Goal: Task Accomplishment & Management: Manage account settings

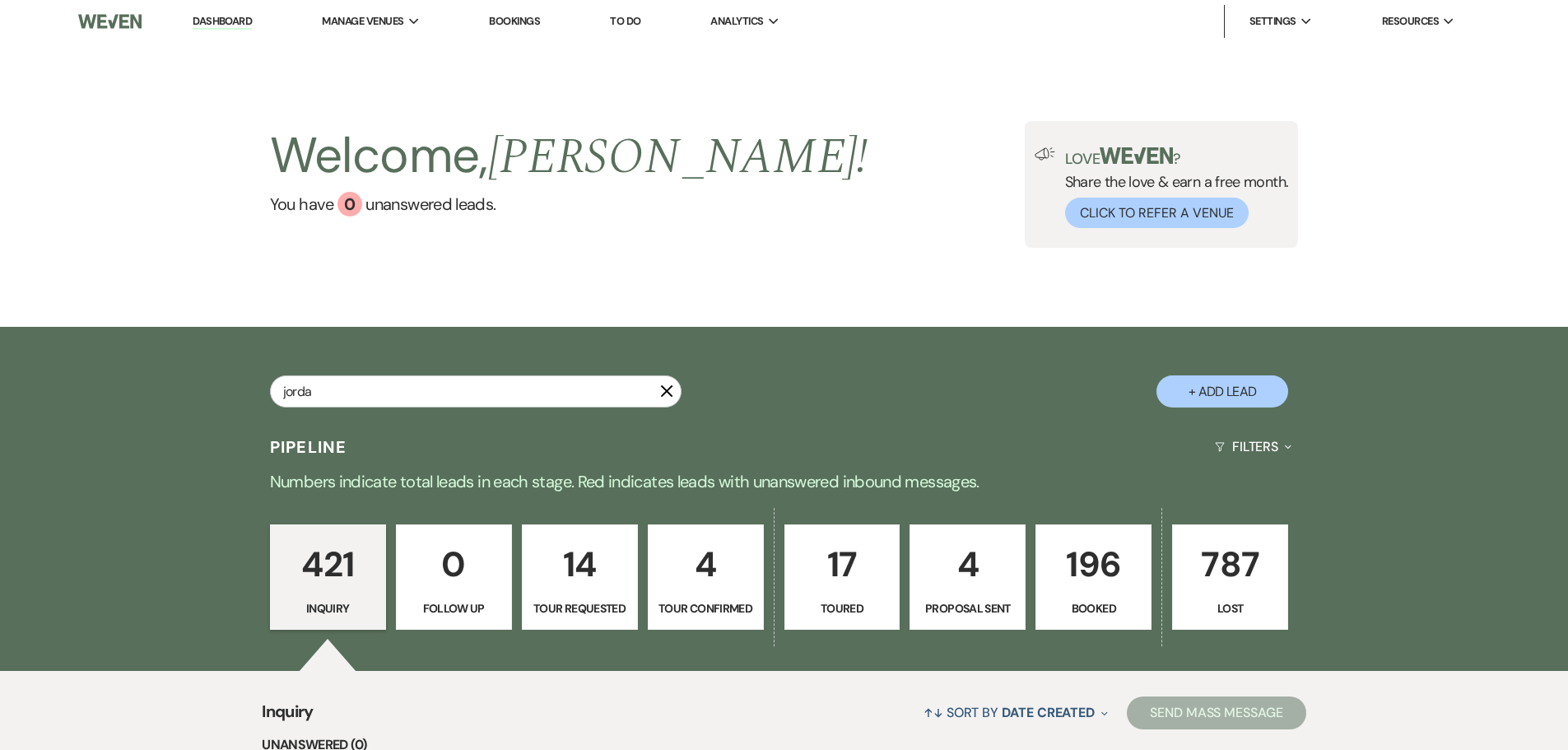
type input "jordan"
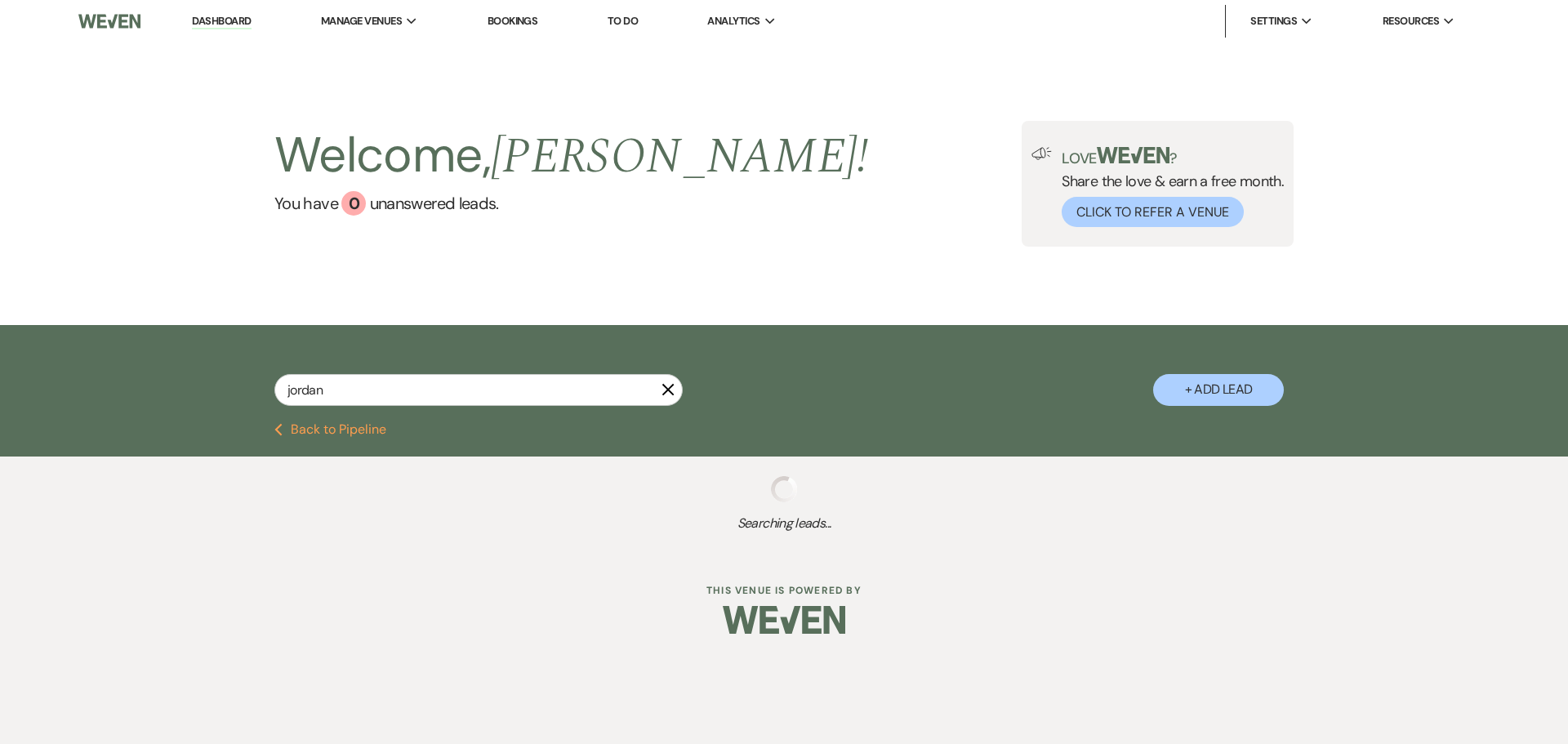
select select "8"
select select "10"
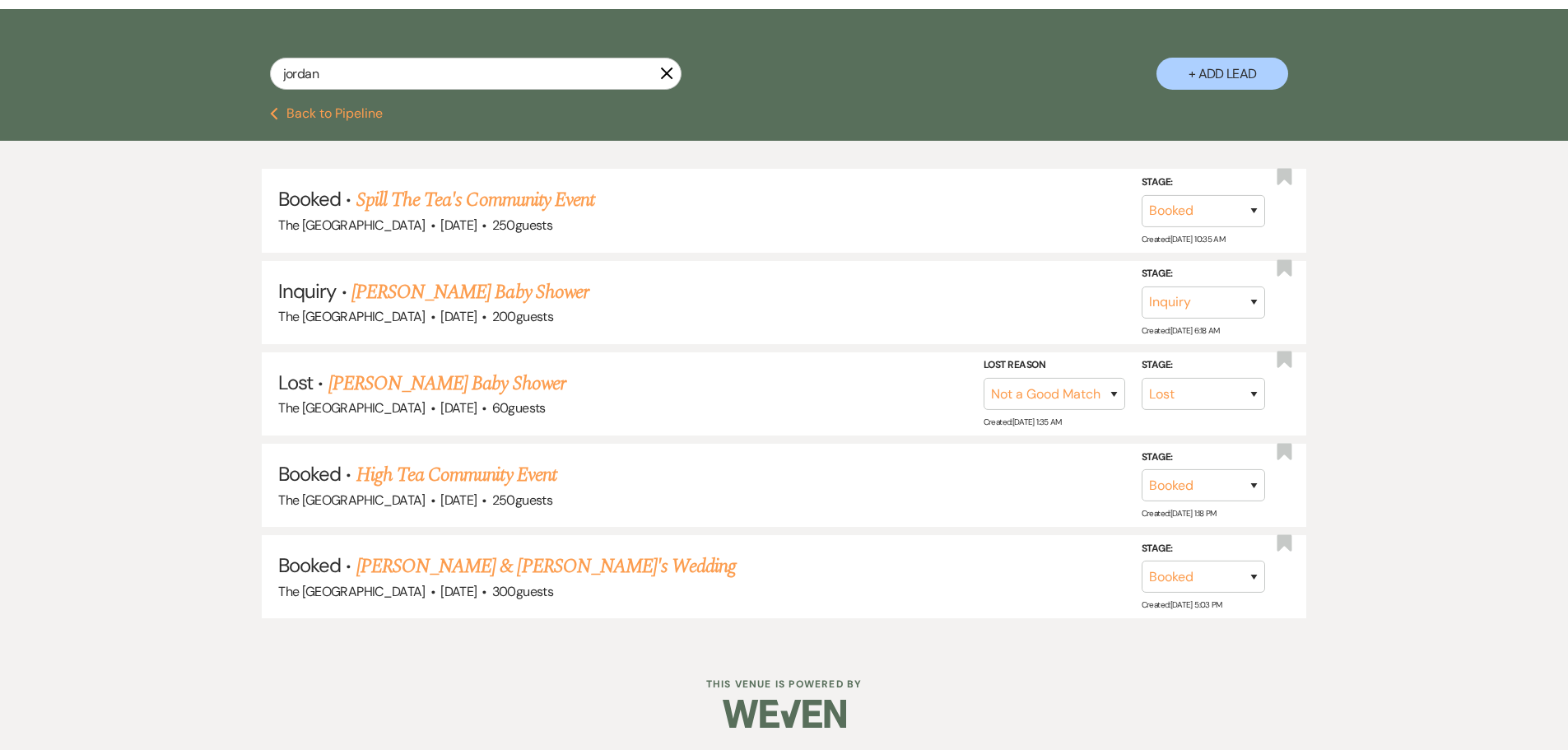
scroll to position [320, 0]
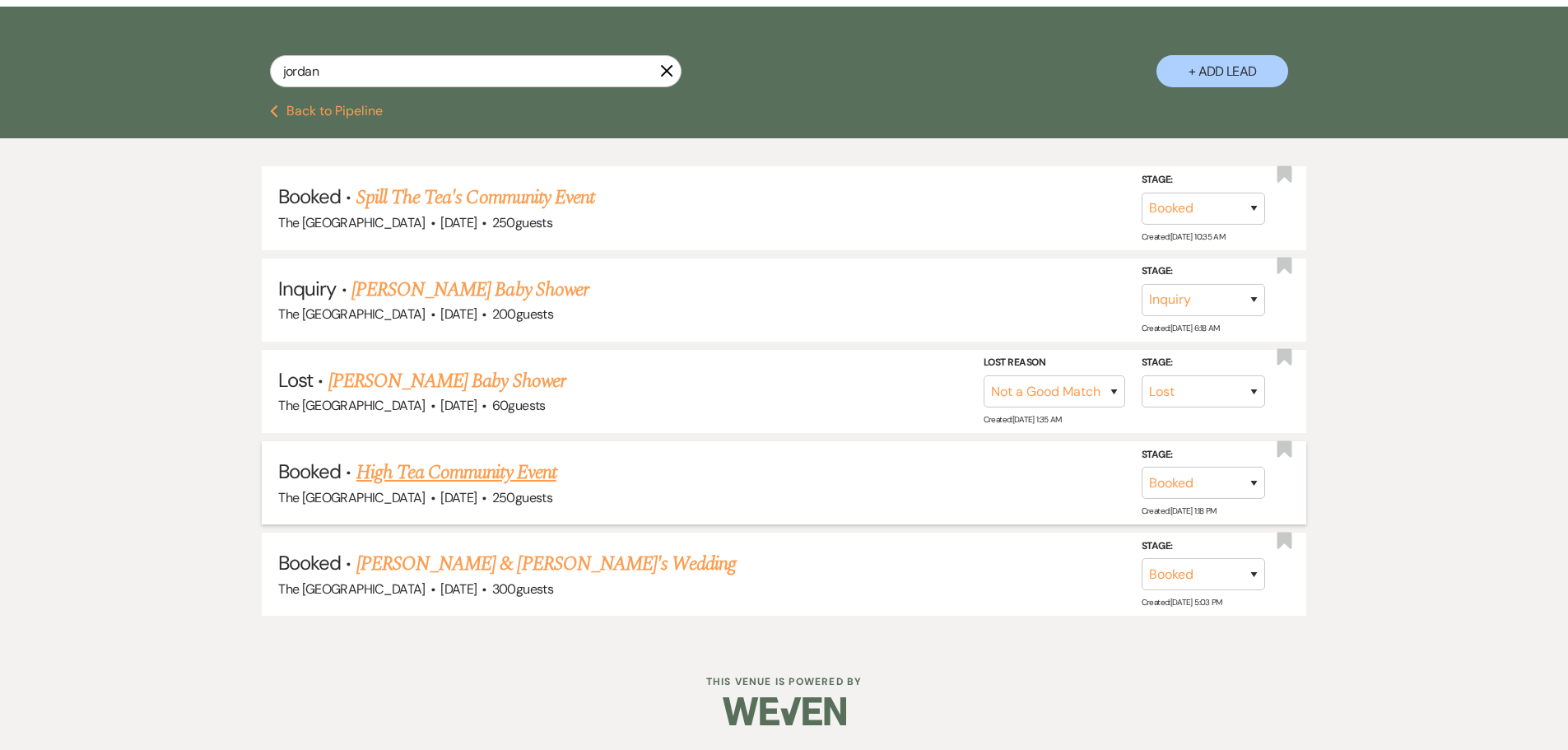
type input "jordan"
click at [528, 474] on link "High Tea Community Event" at bounding box center [456, 471] width 200 height 30
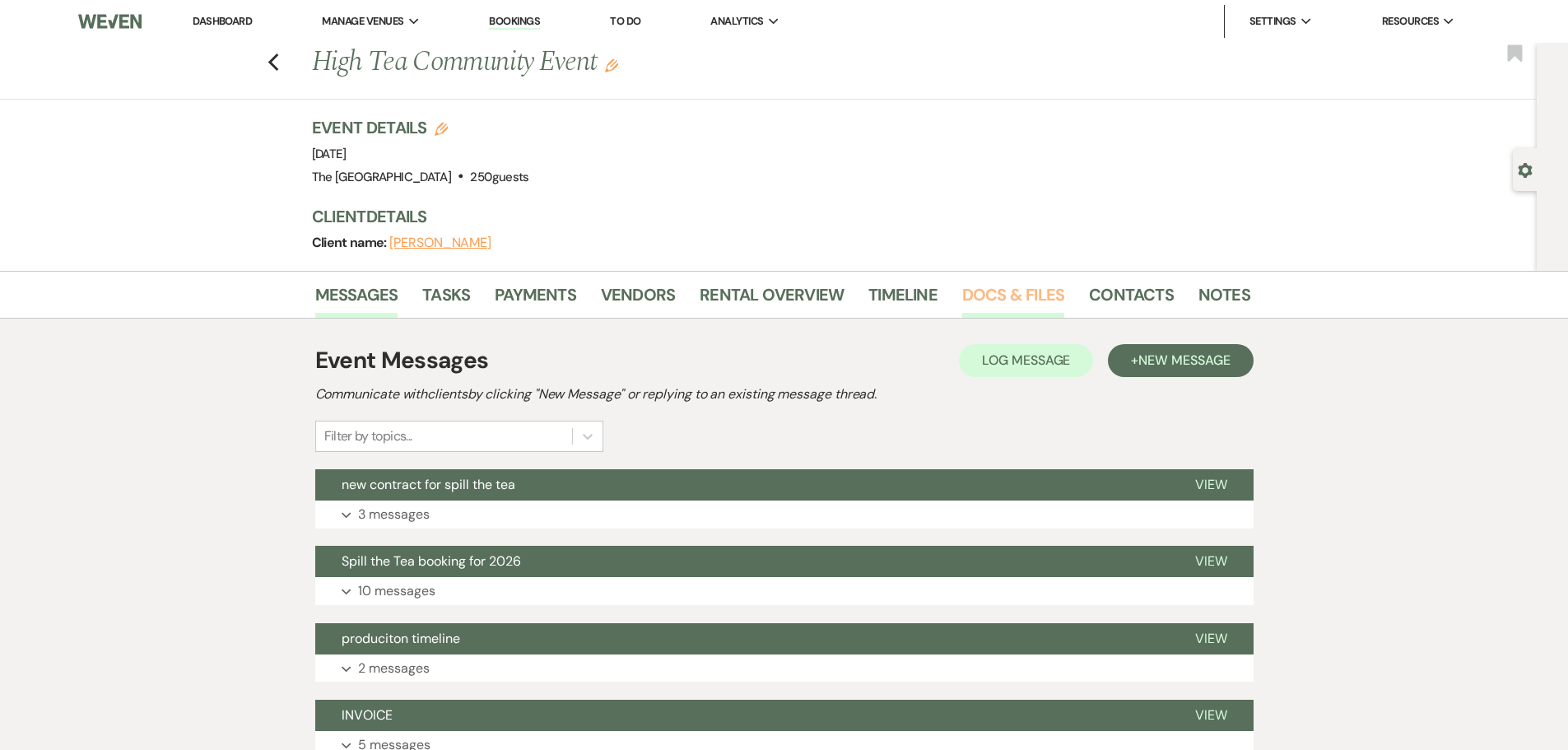
click at [994, 295] on link "Docs & Files" at bounding box center [1013, 300] width 102 height 36
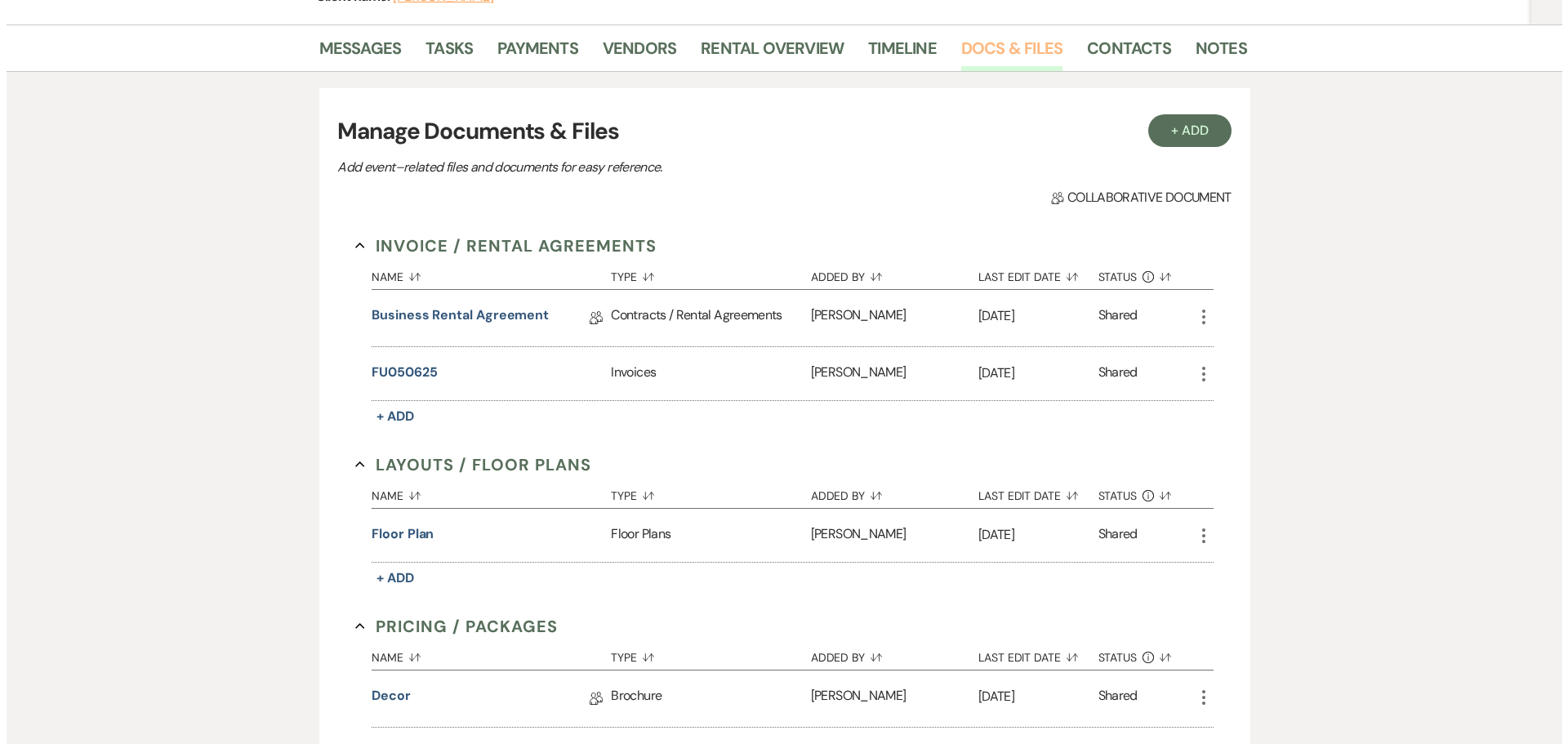
scroll to position [245, 0]
click at [416, 366] on button "FU050625" at bounding box center [397, 371] width 65 height 20
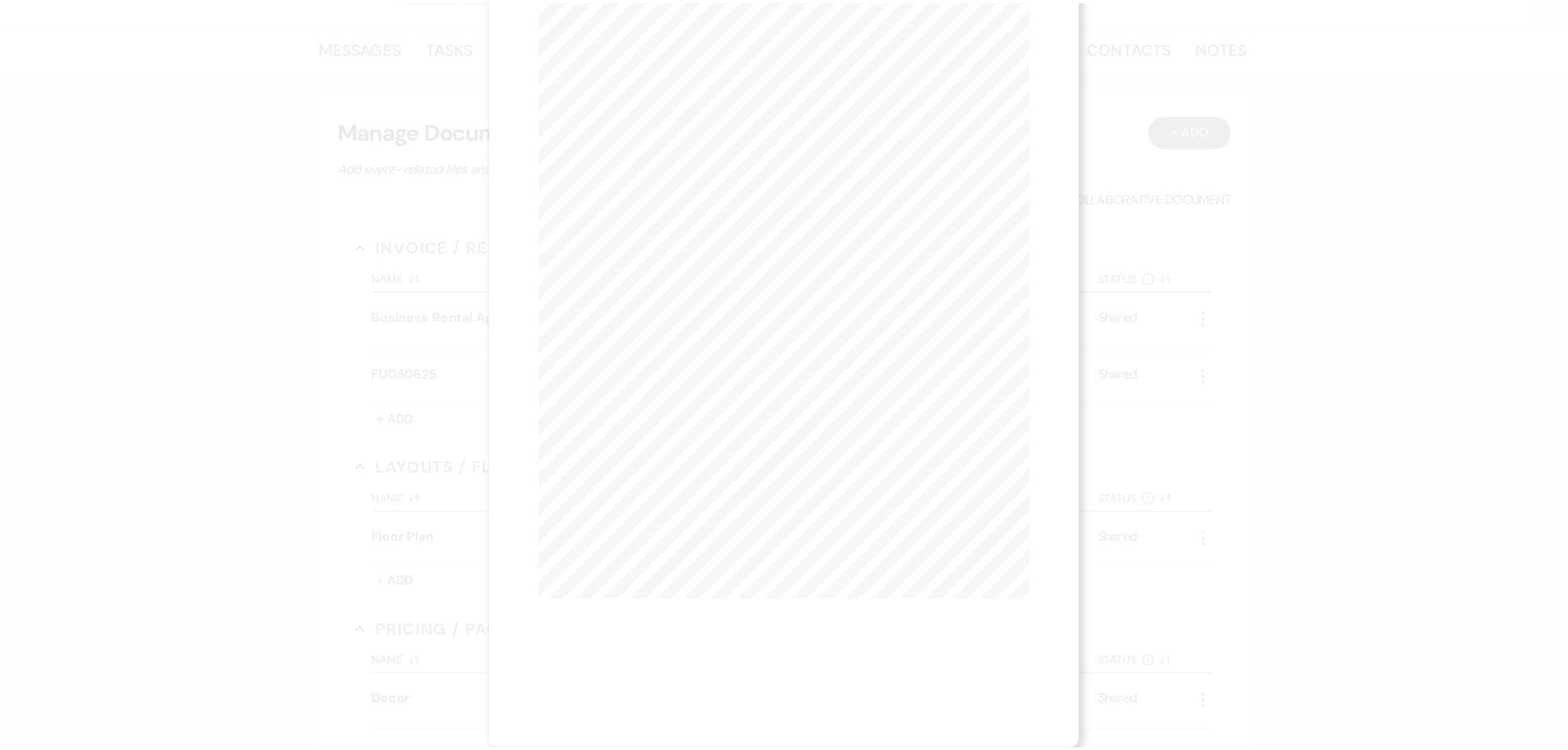
scroll to position [0, 0]
click at [1034, 45] on icon "X" at bounding box center [1031, 45] width 15 height 15
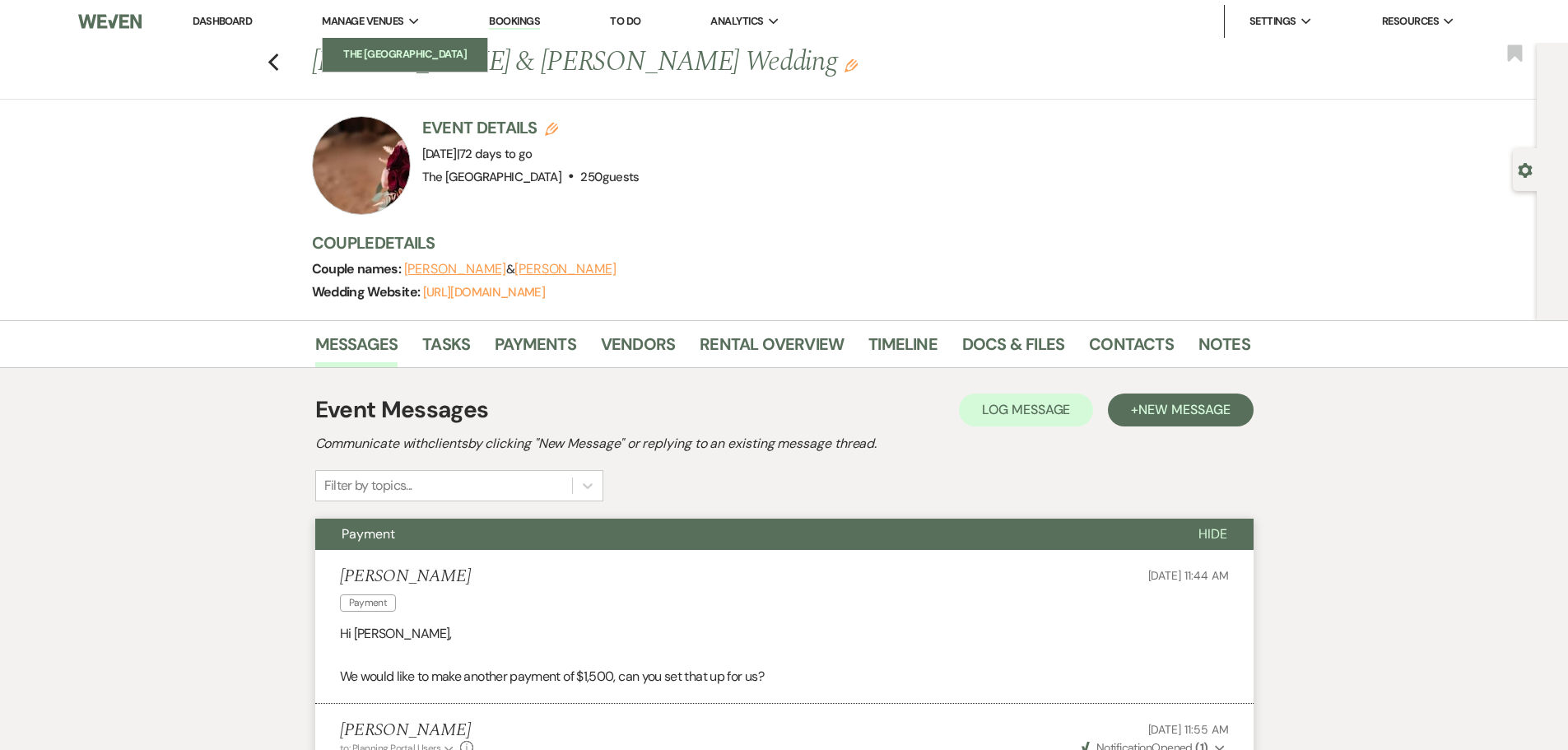
click at [415, 56] on li "The [GEOGRAPHIC_DATA]" at bounding box center [405, 53] width 148 height 16
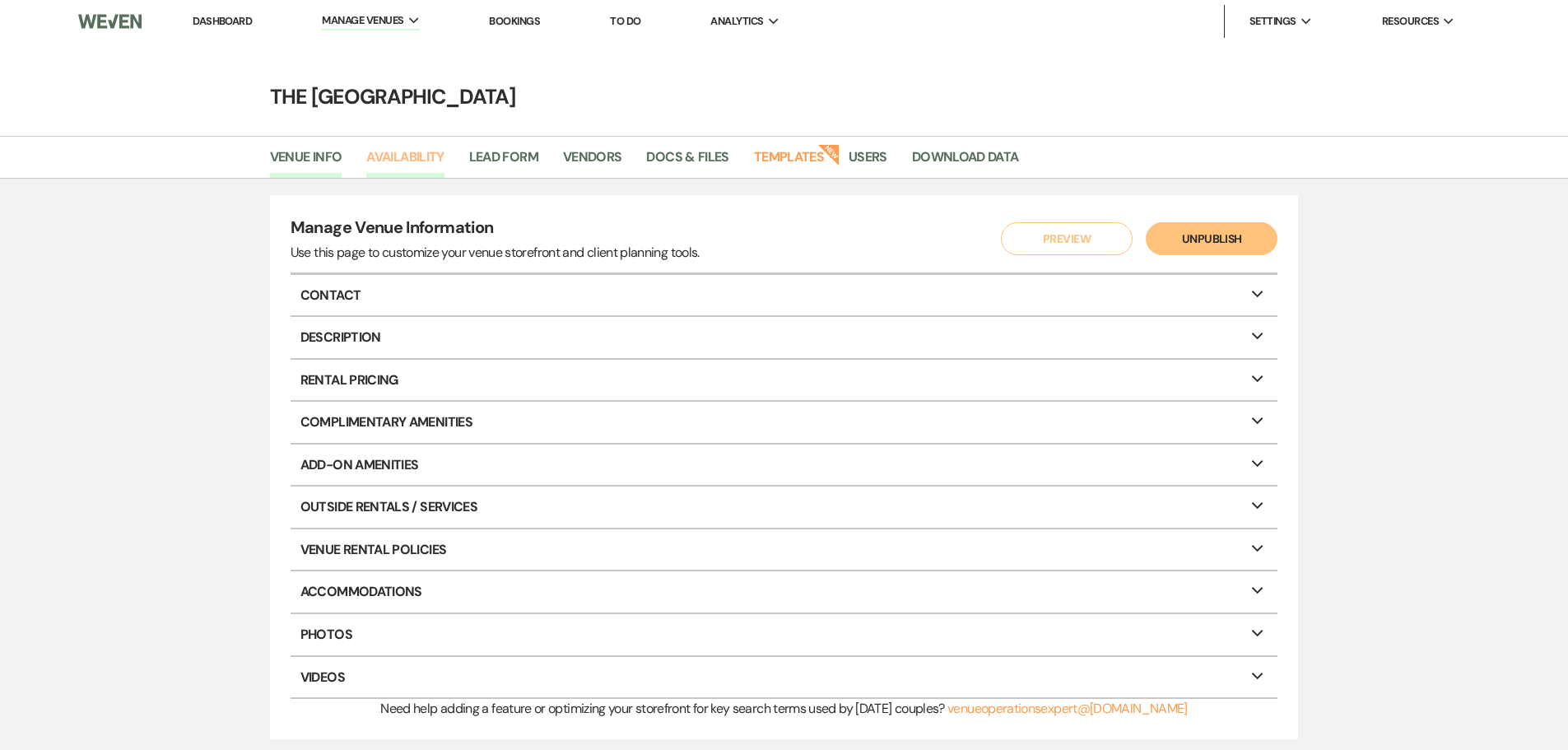
click at [432, 161] on link "Availability" at bounding box center [405, 161] width 77 height 31
select select "3"
select select "2026"
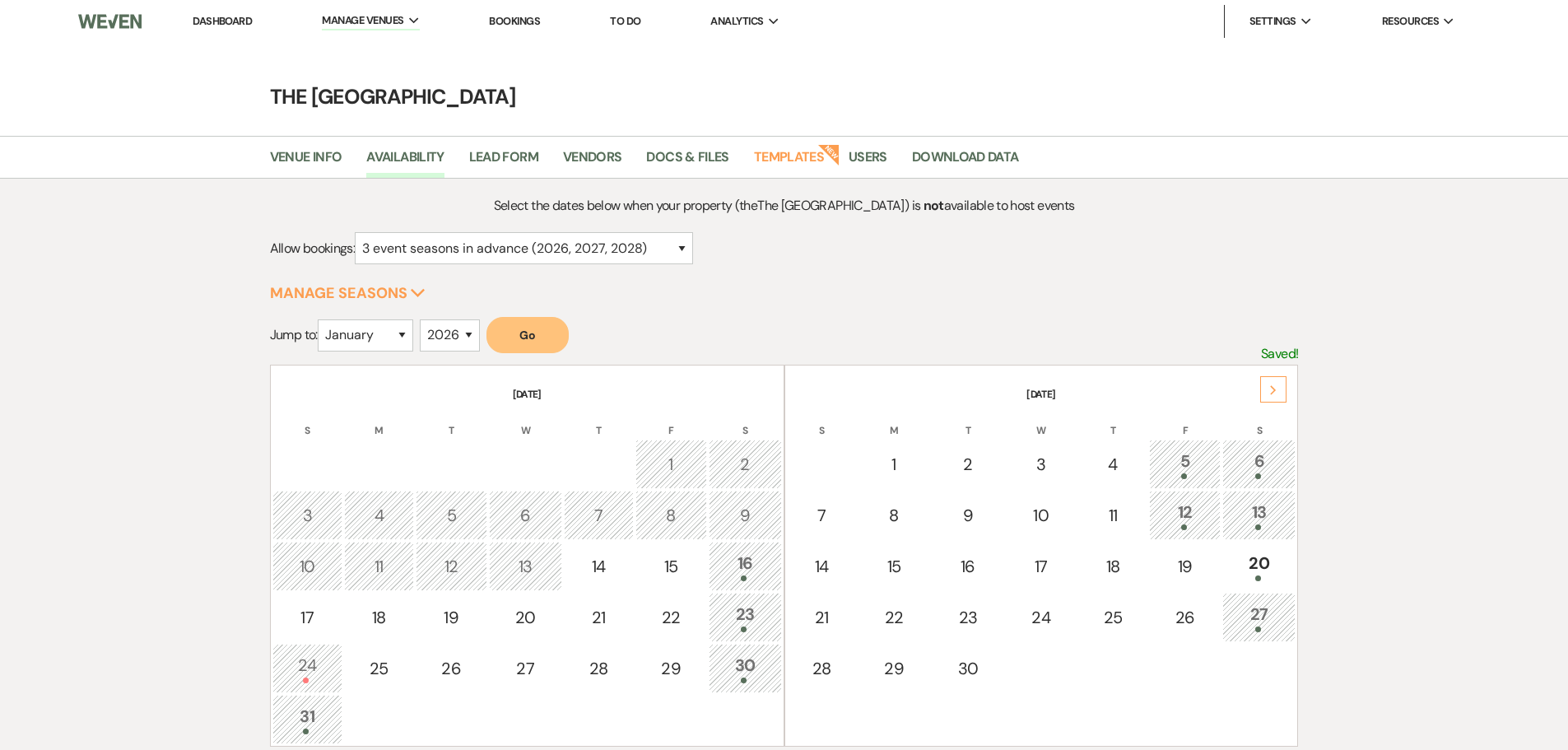
click at [1271, 390] on icon "Next" at bounding box center [1273, 390] width 9 height 10
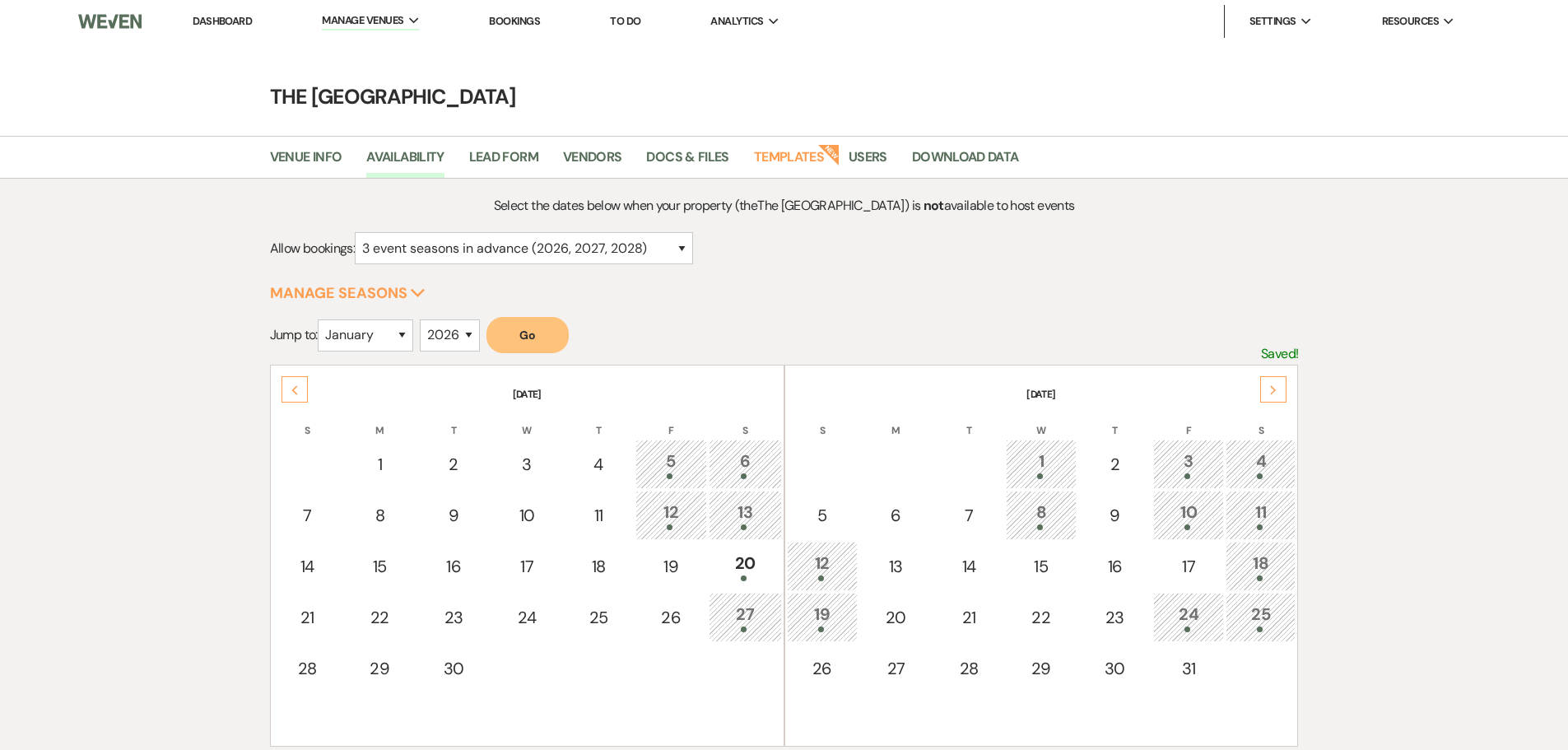
click at [1271, 390] on icon "Next" at bounding box center [1273, 390] width 9 height 10
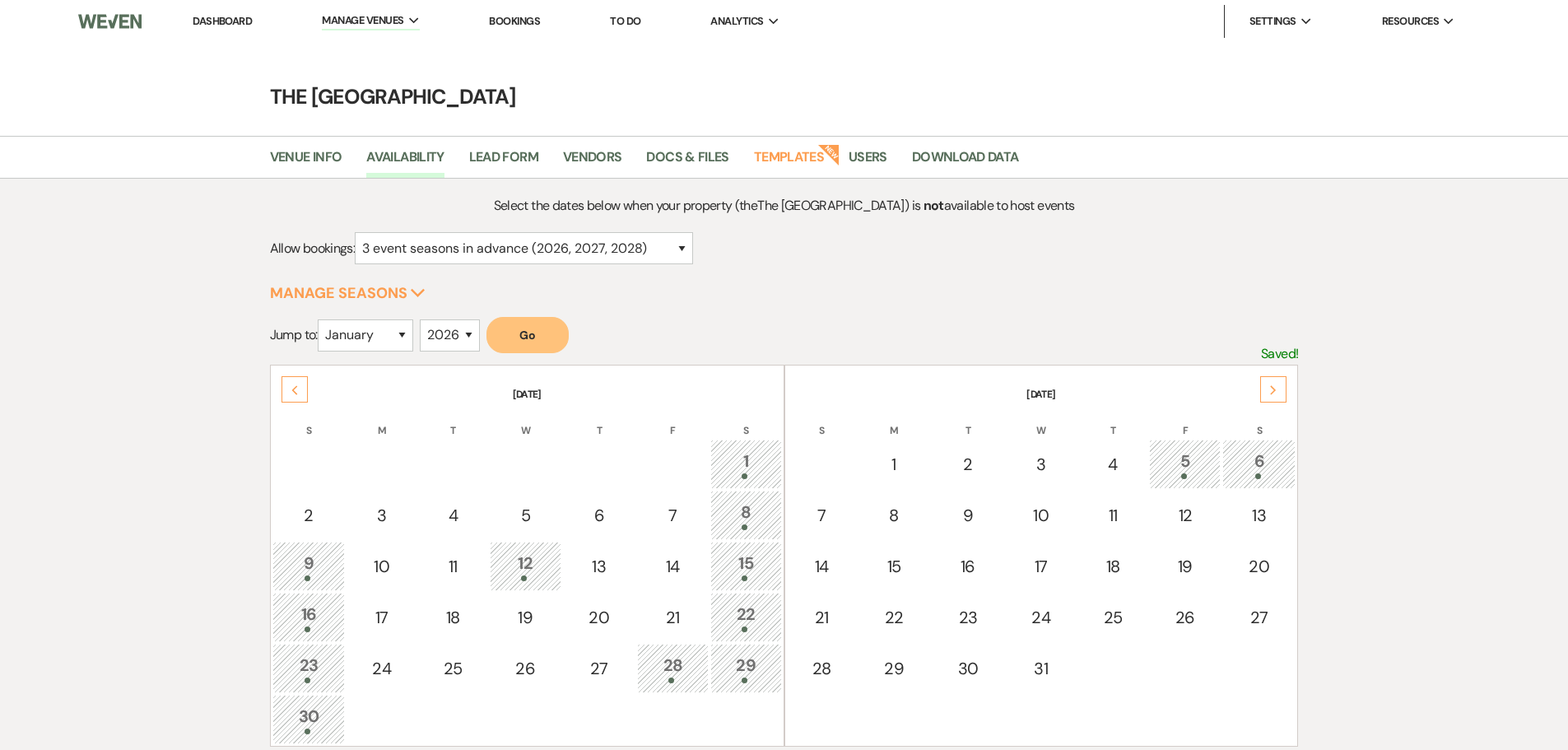
click at [1271, 390] on icon "Next" at bounding box center [1273, 390] width 9 height 10
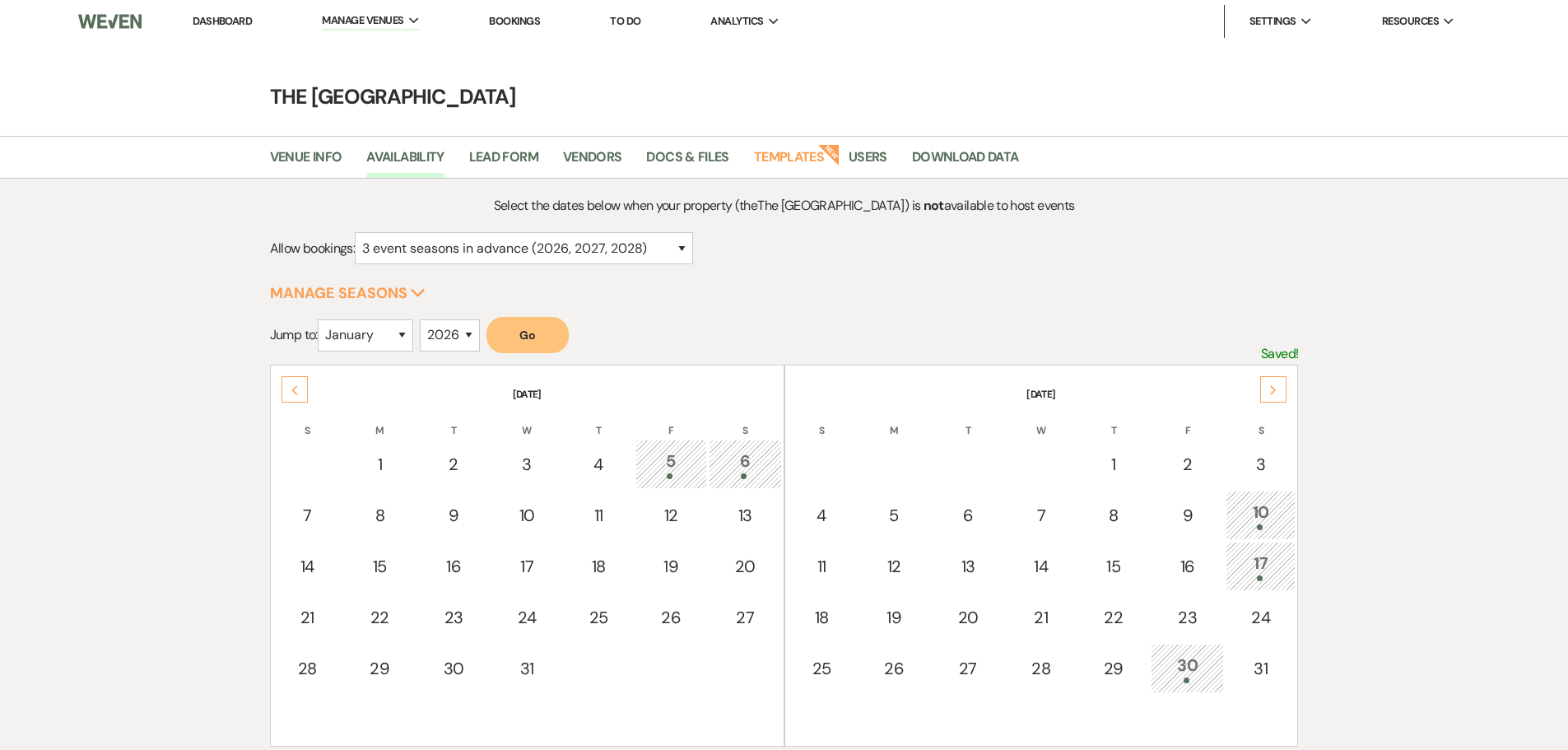
click at [1271, 390] on icon "Next" at bounding box center [1273, 390] width 9 height 10
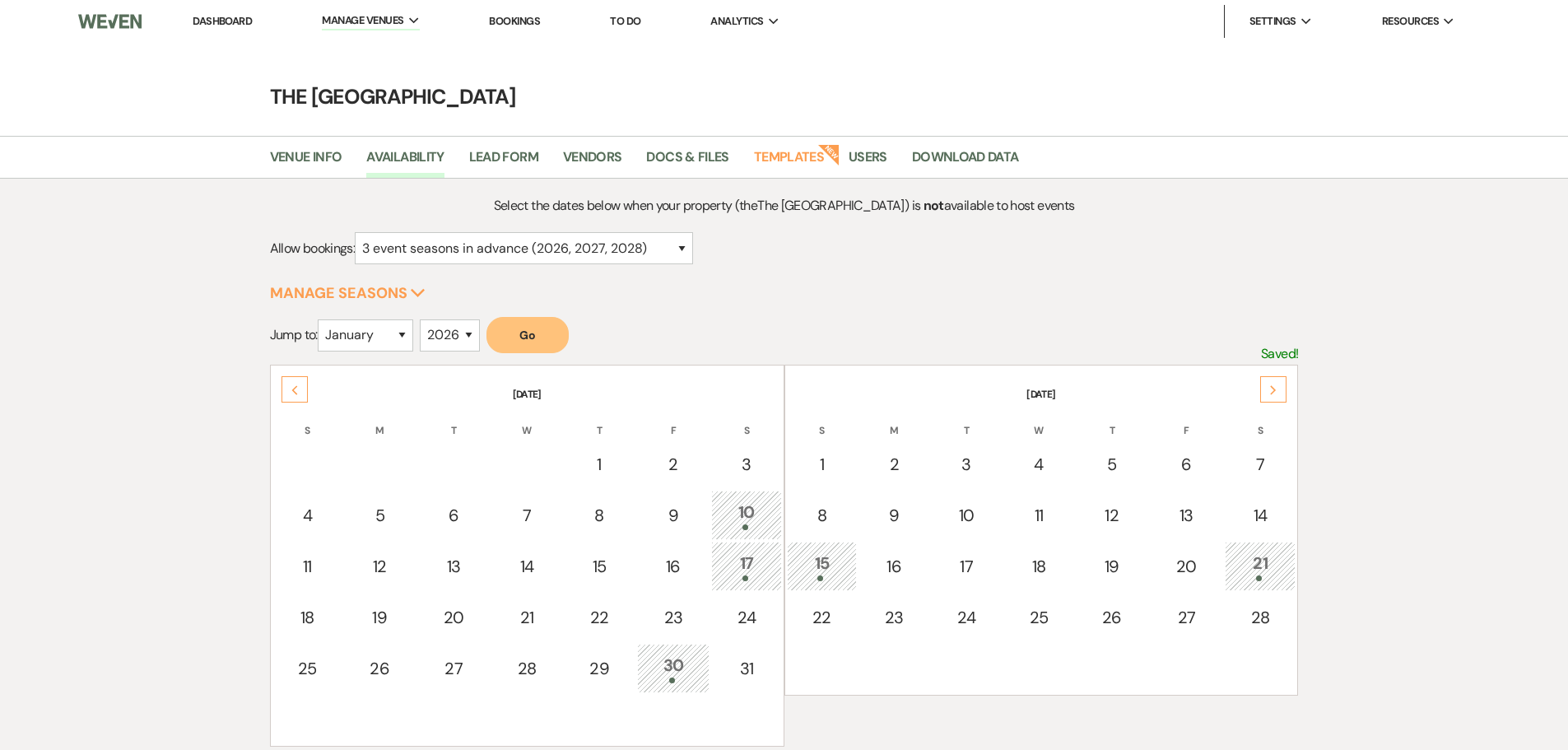
click at [1271, 390] on icon "Next" at bounding box center [1273, 390] width 9 height 10
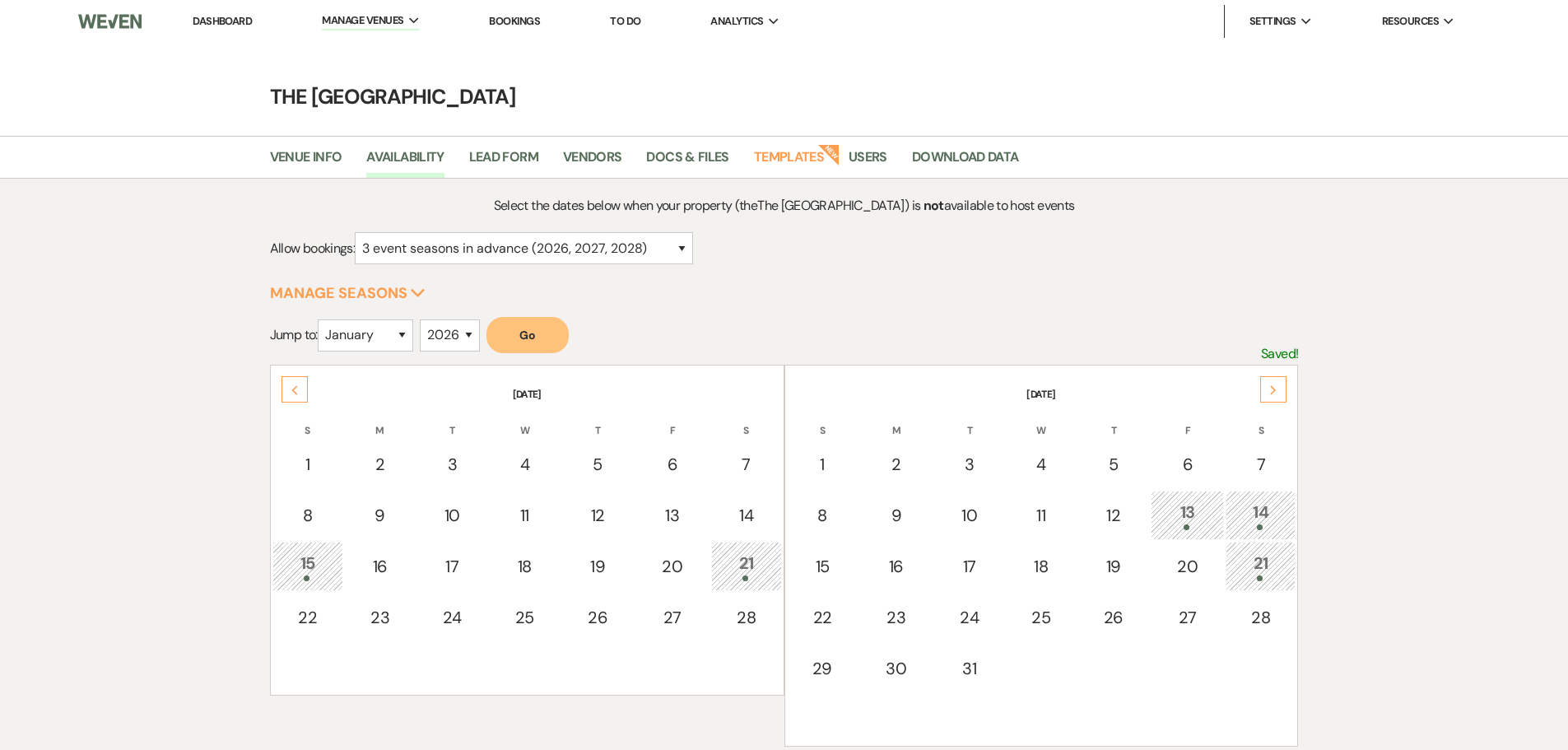
click at [1271, 390] on icon "Next" at bounding box center [1273, 390] width 9 height 10
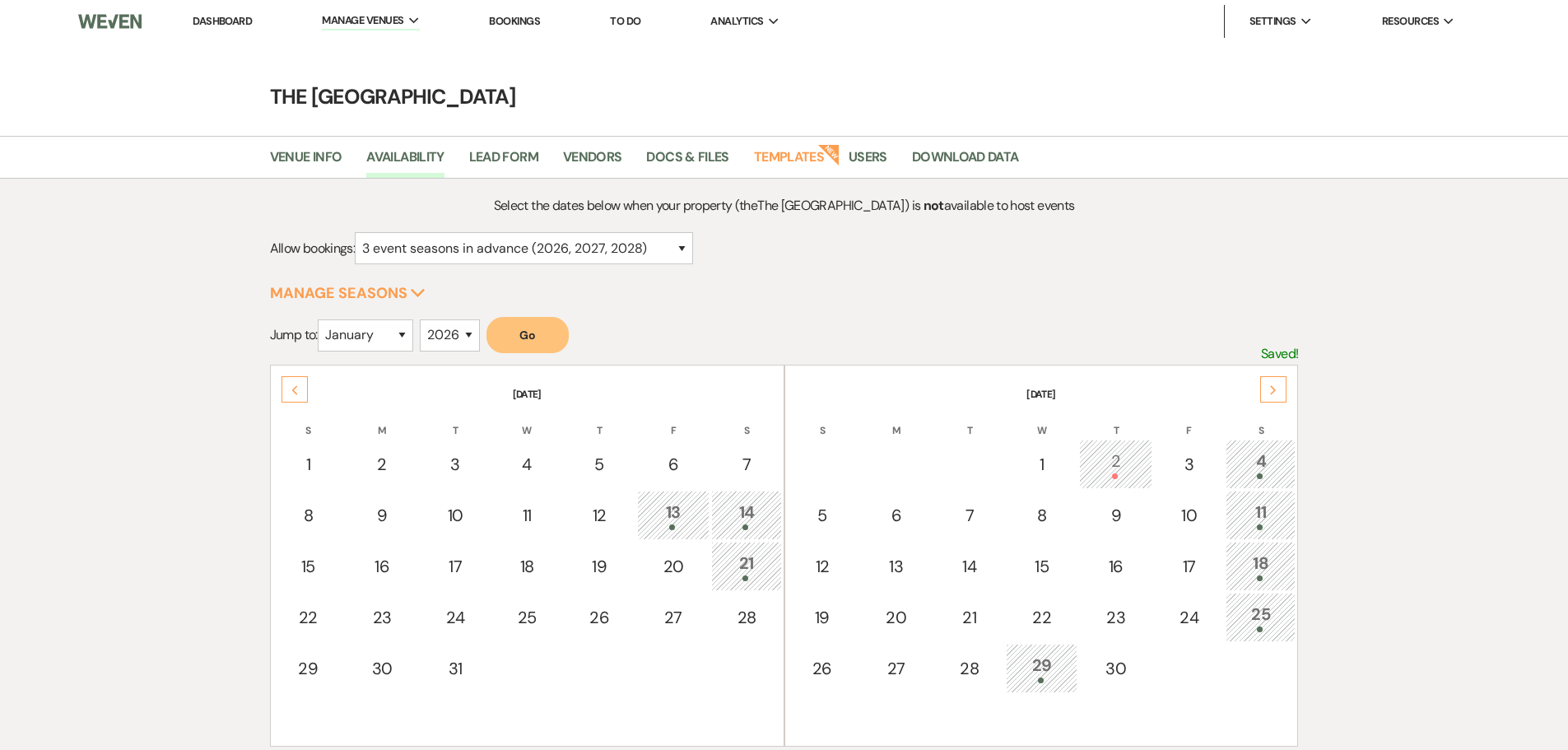
click at [1271, 390] on icon "Next" at bounding box center [1273, 390] width 9 height 10
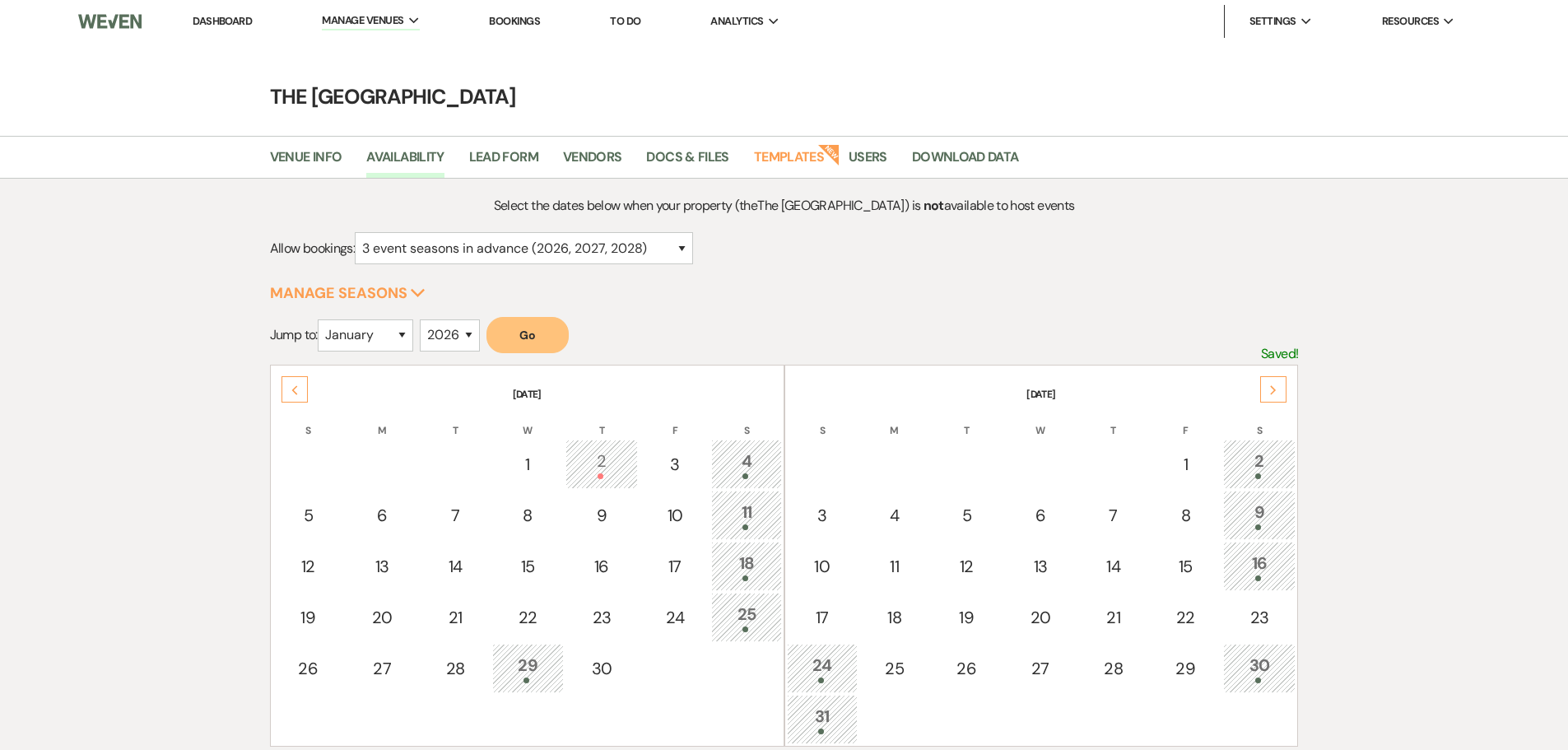
click at [1271, 390] on icon "Next" at bounding box center [1273, 390] width 9 height 10
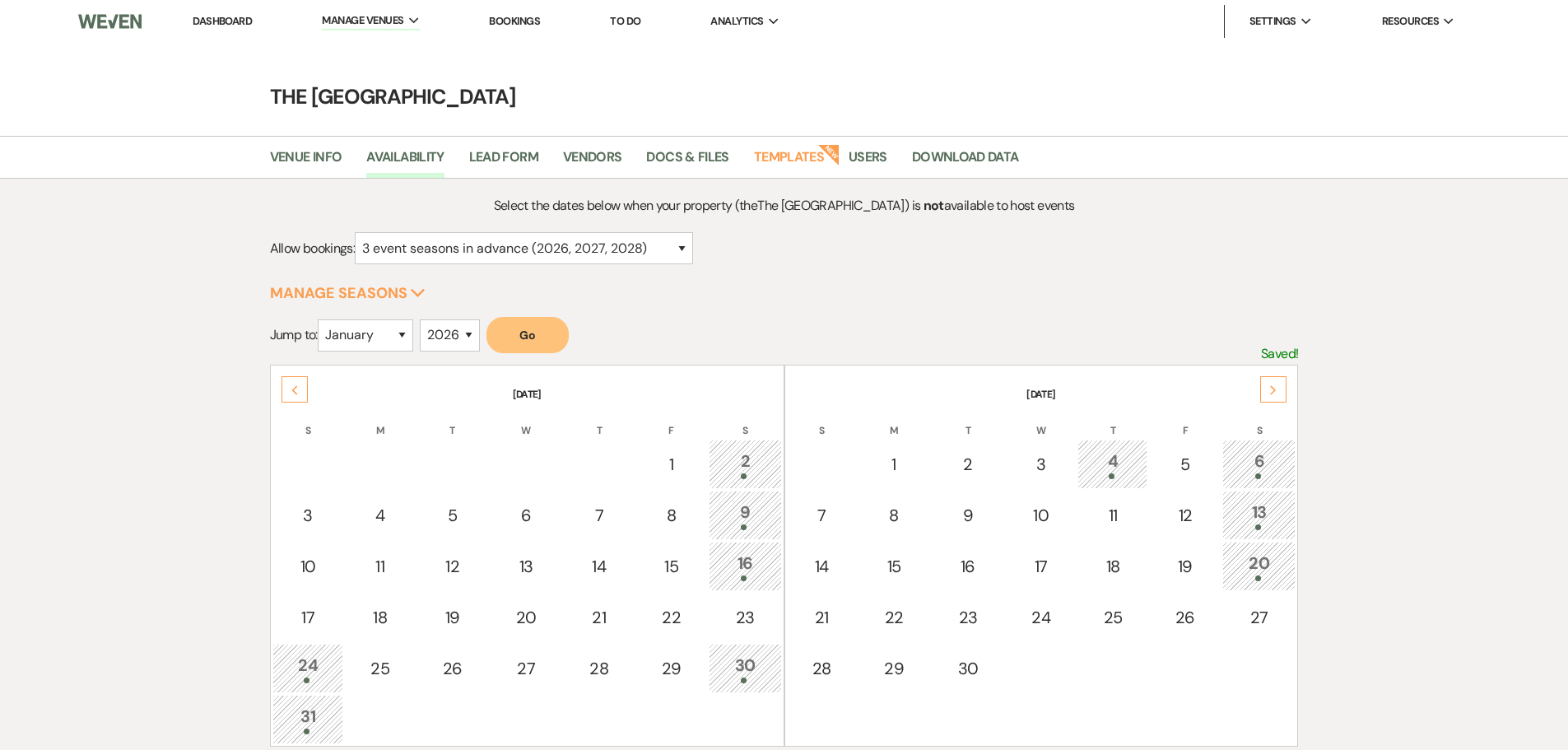
click at [1262, 513] on div "13" at bounding box center [1259, 514] width 55 height 31
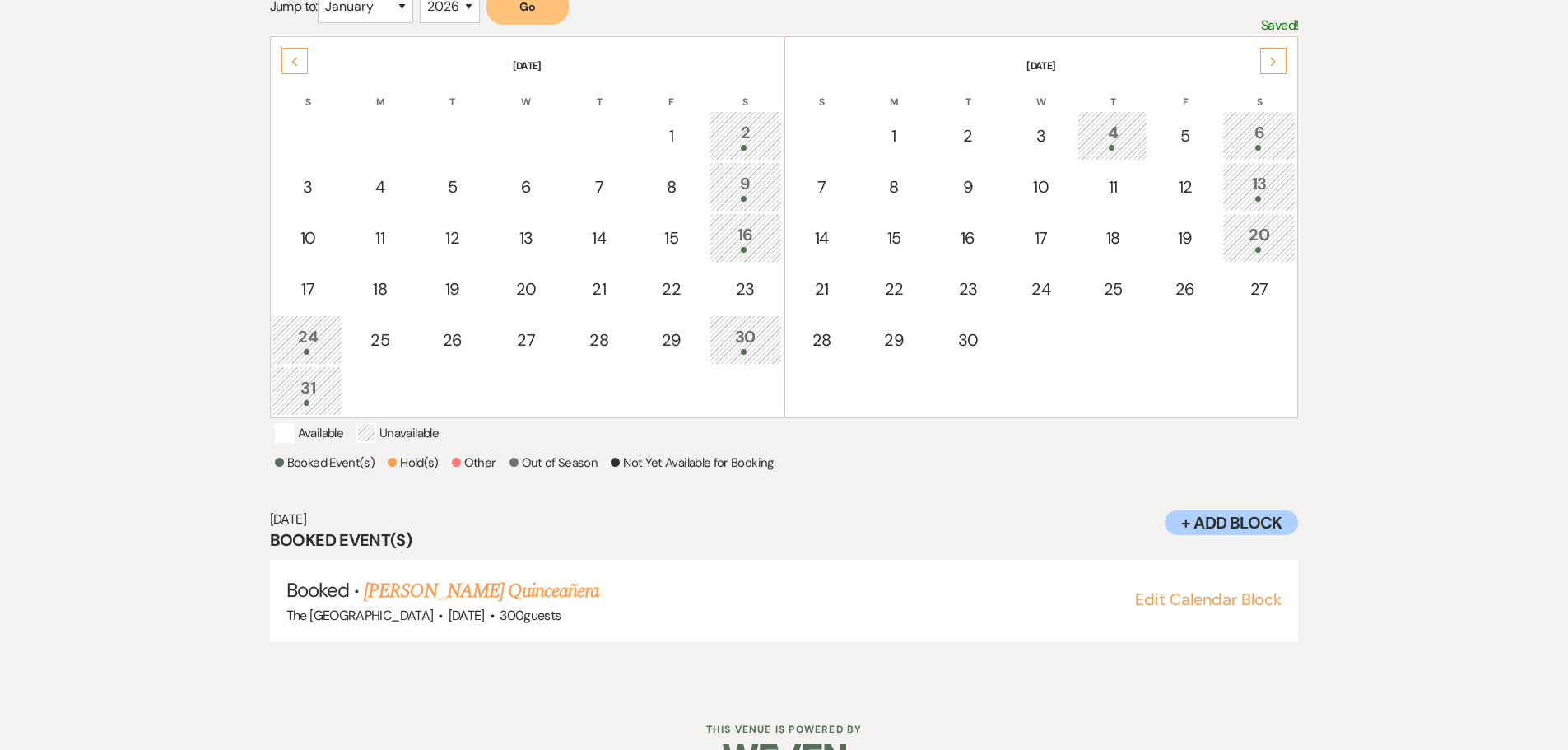
scroll to position [397, 0]
